Goal: Task Accomplishment & Management: Manage account settings

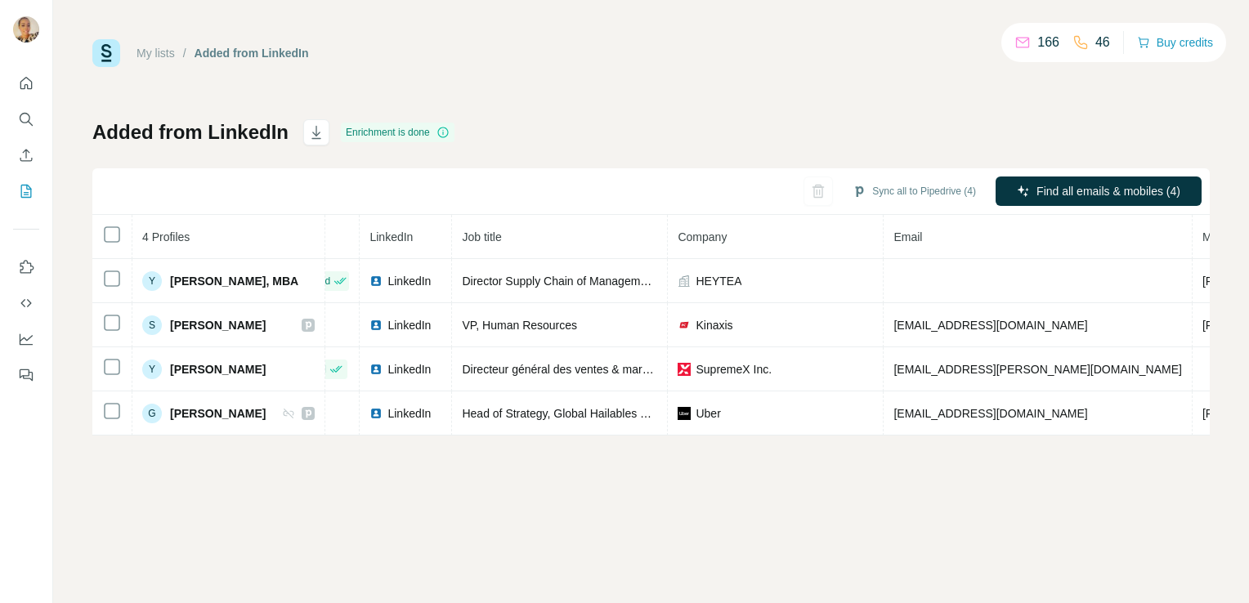
scroll to position [0, 68]
